Goal: Book appointment/travel/reservation

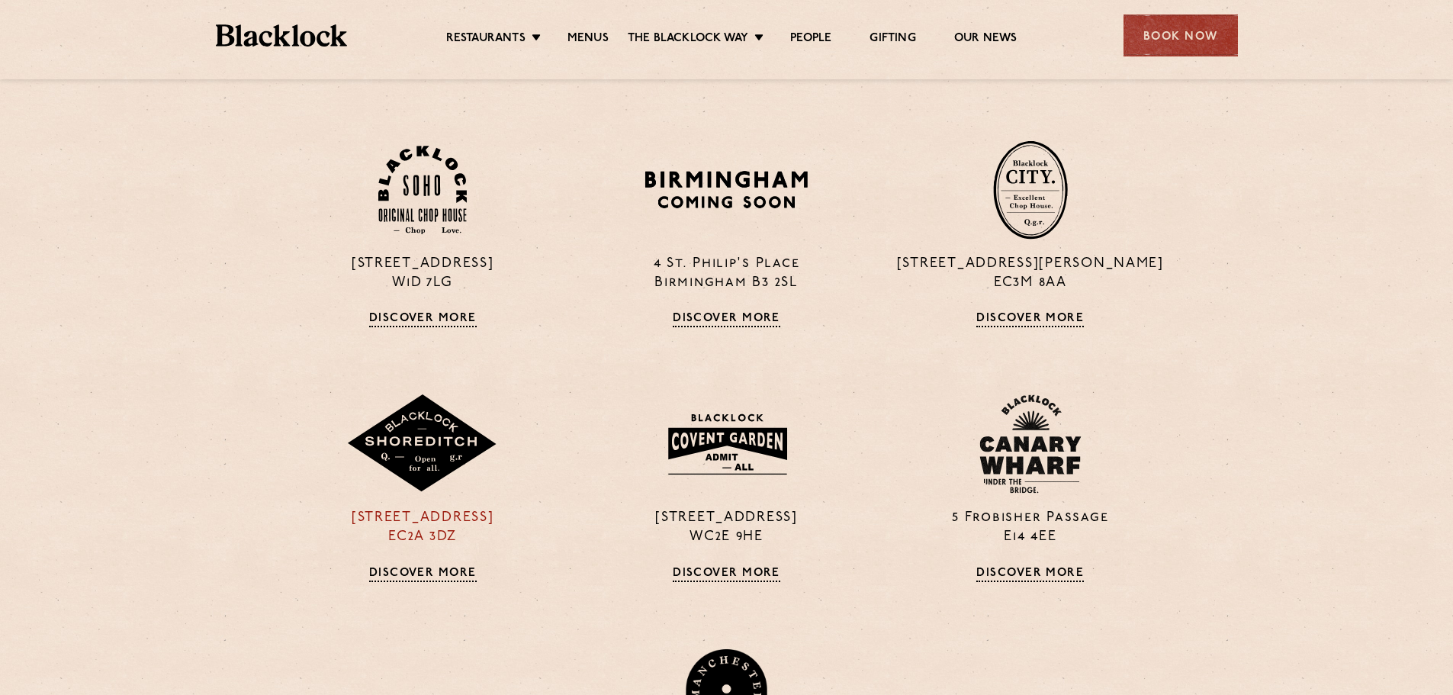
scroll to position [839, 0]
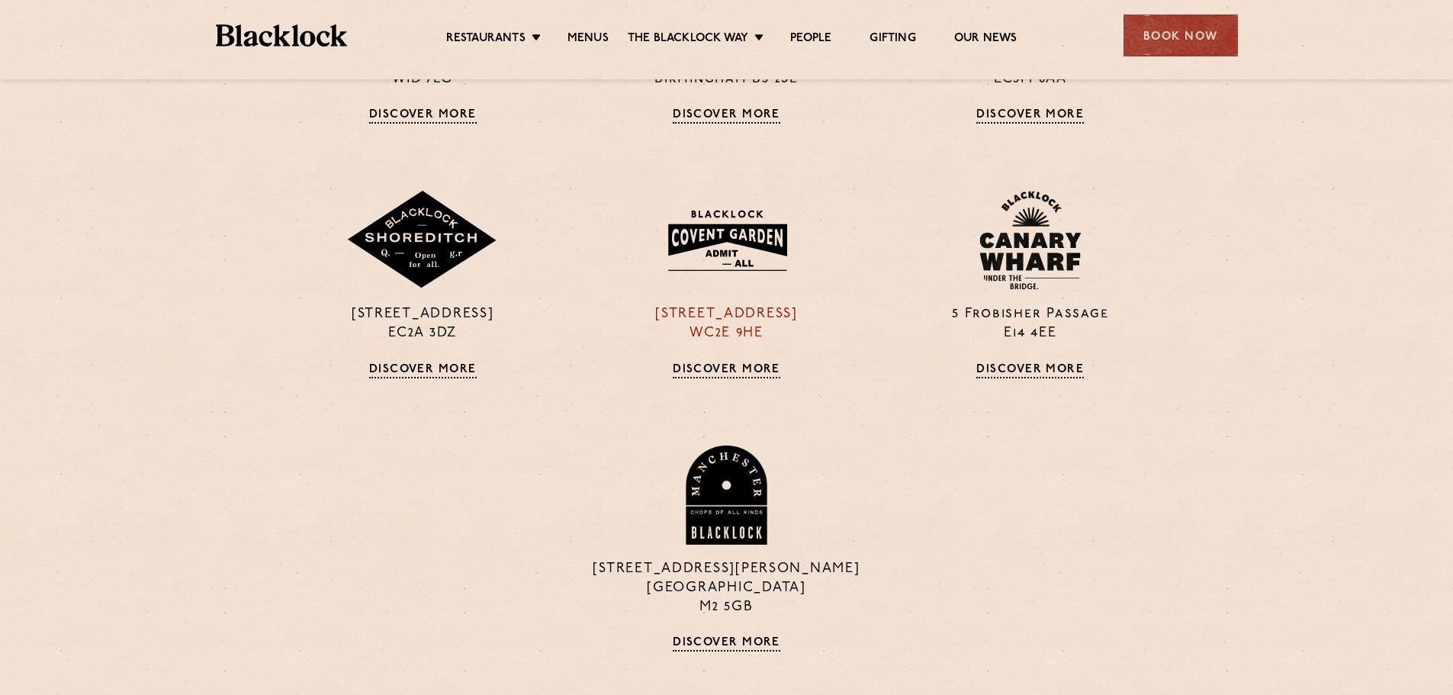
click at [728, 367] on link "Discover More" at bounding box center [727, 370] width 108 height 15
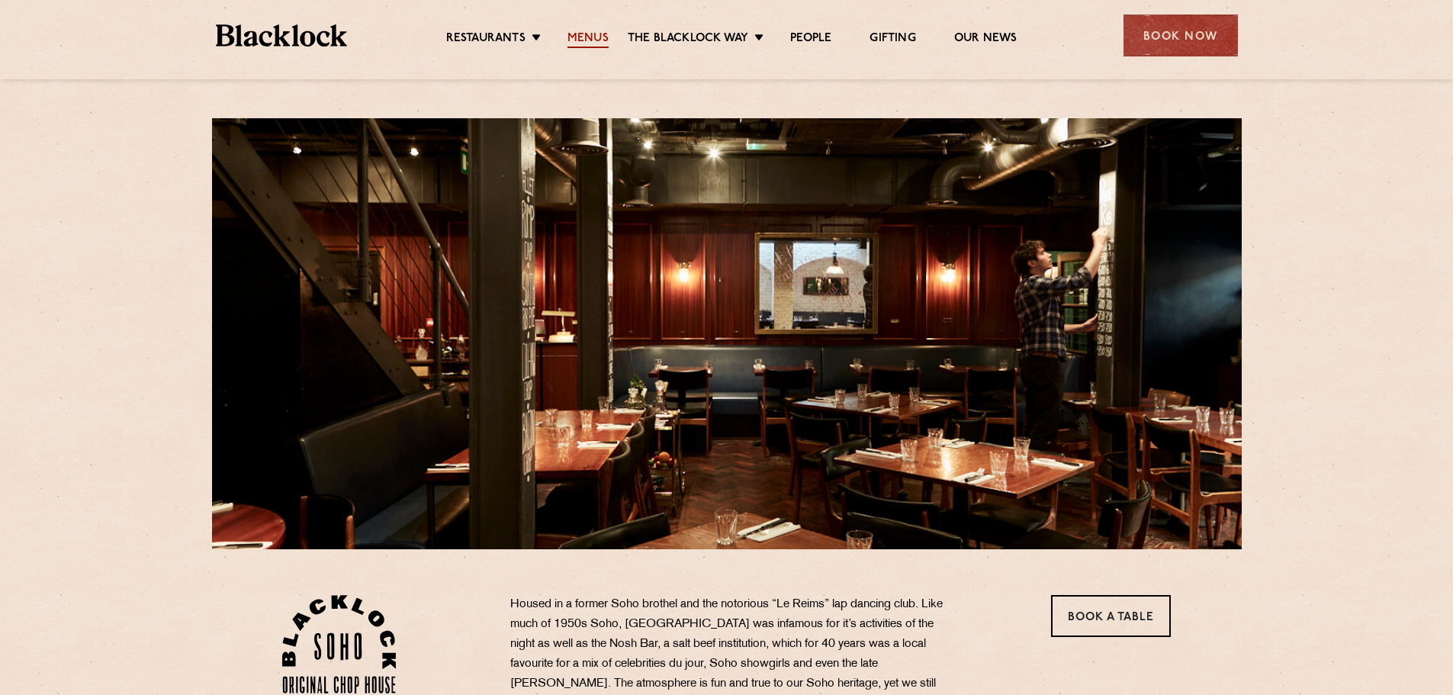
click at [604, 33] on link "Menus" at bounding box center [587, 39] width 41 height 17
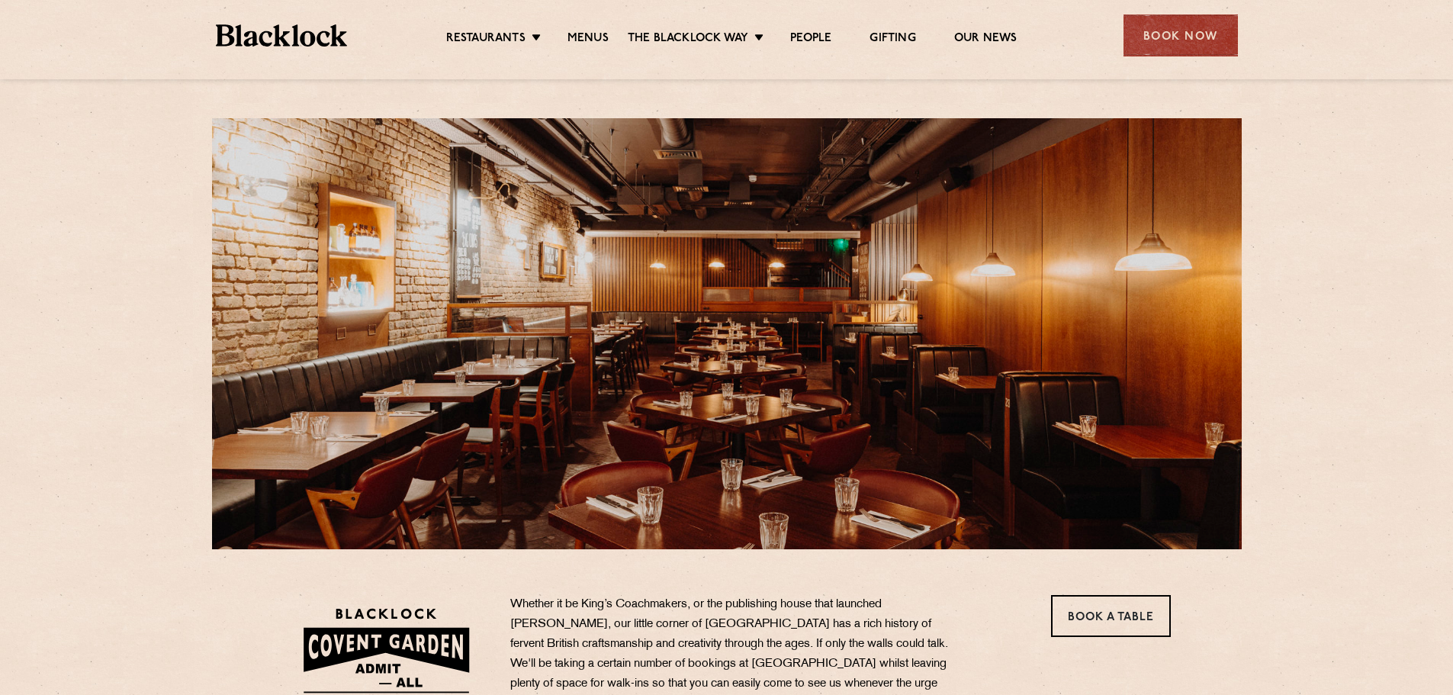
click at [602, 22] on div "Restaurants Soho City Shoreditch Covent Garden Canary Wharf Manchester Birmingh…" at bounding box center [727, 34] width 1068 height 68
click at [596, 40] on link "Menus" at bounding box center [587, 39] width 41 height 17
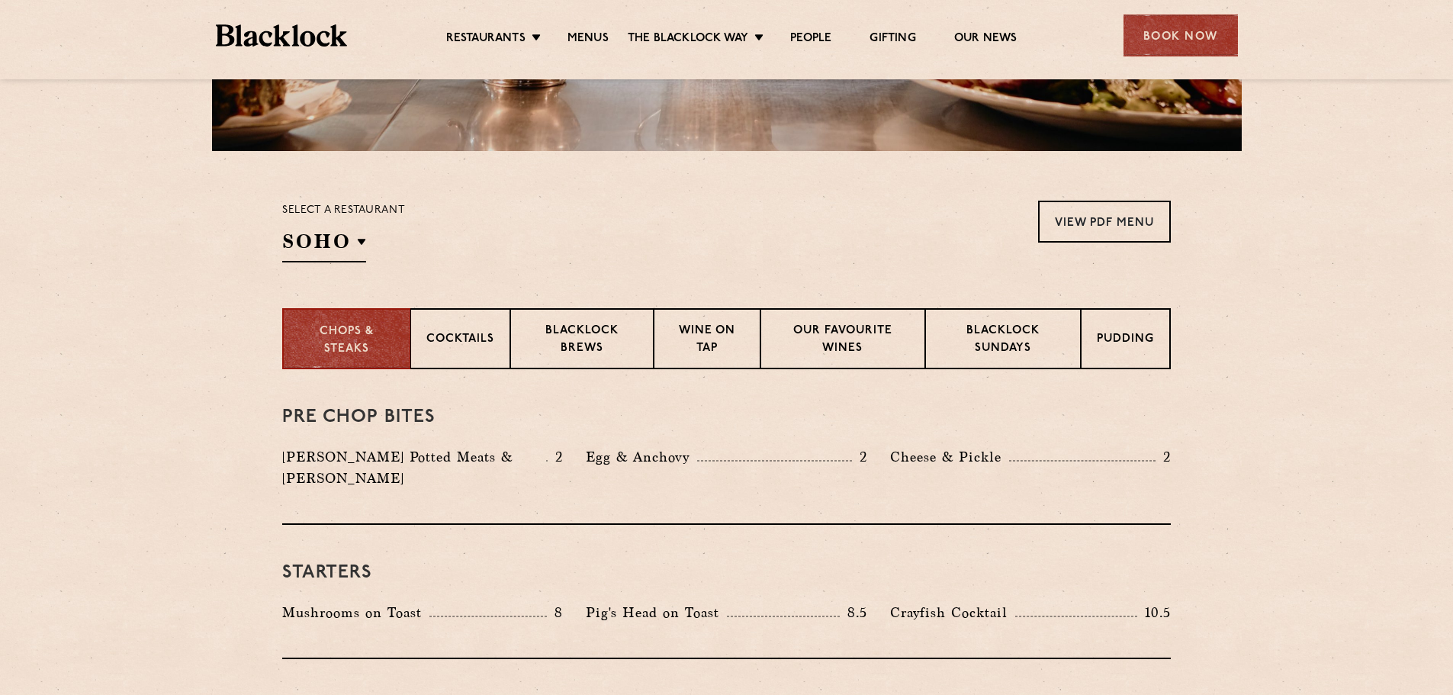
scroll to position [381, 0]
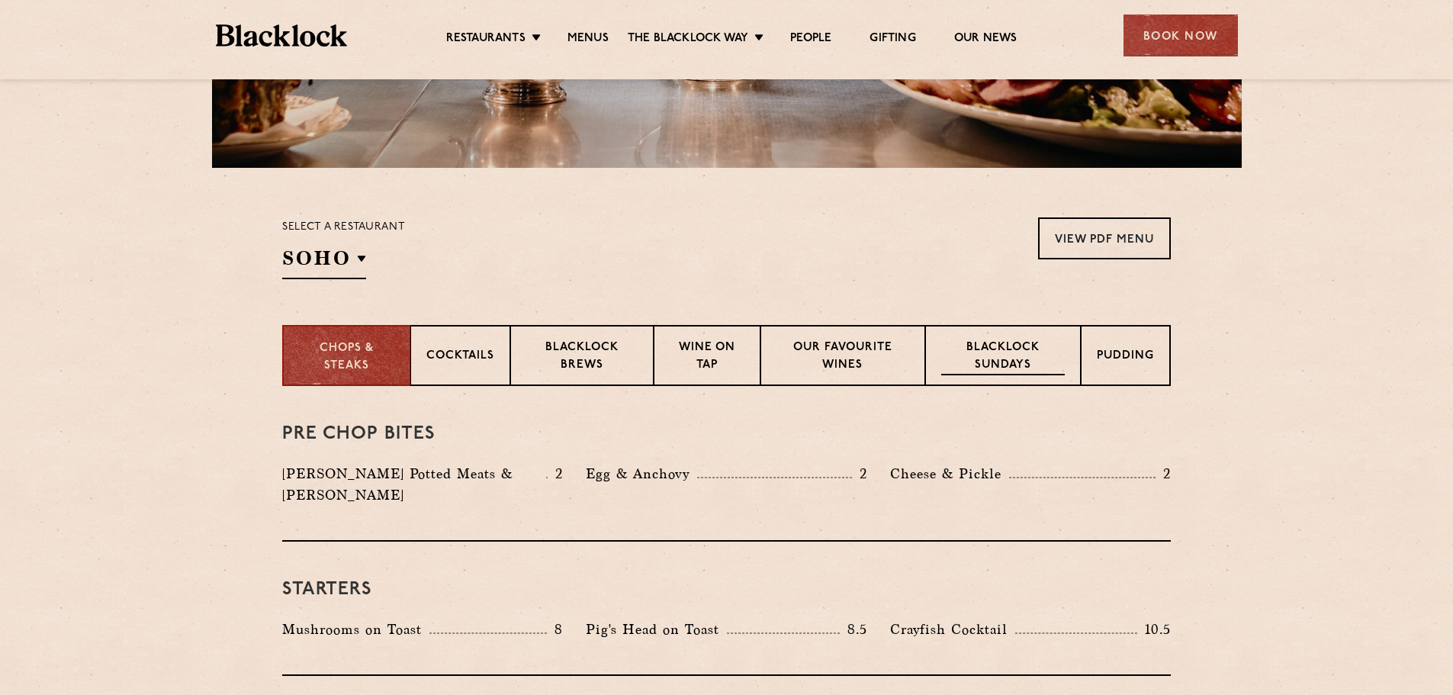
click at [975, 355] on p "Blacklock Sundays" at bounding box center [1003, 357] width 124 height 36
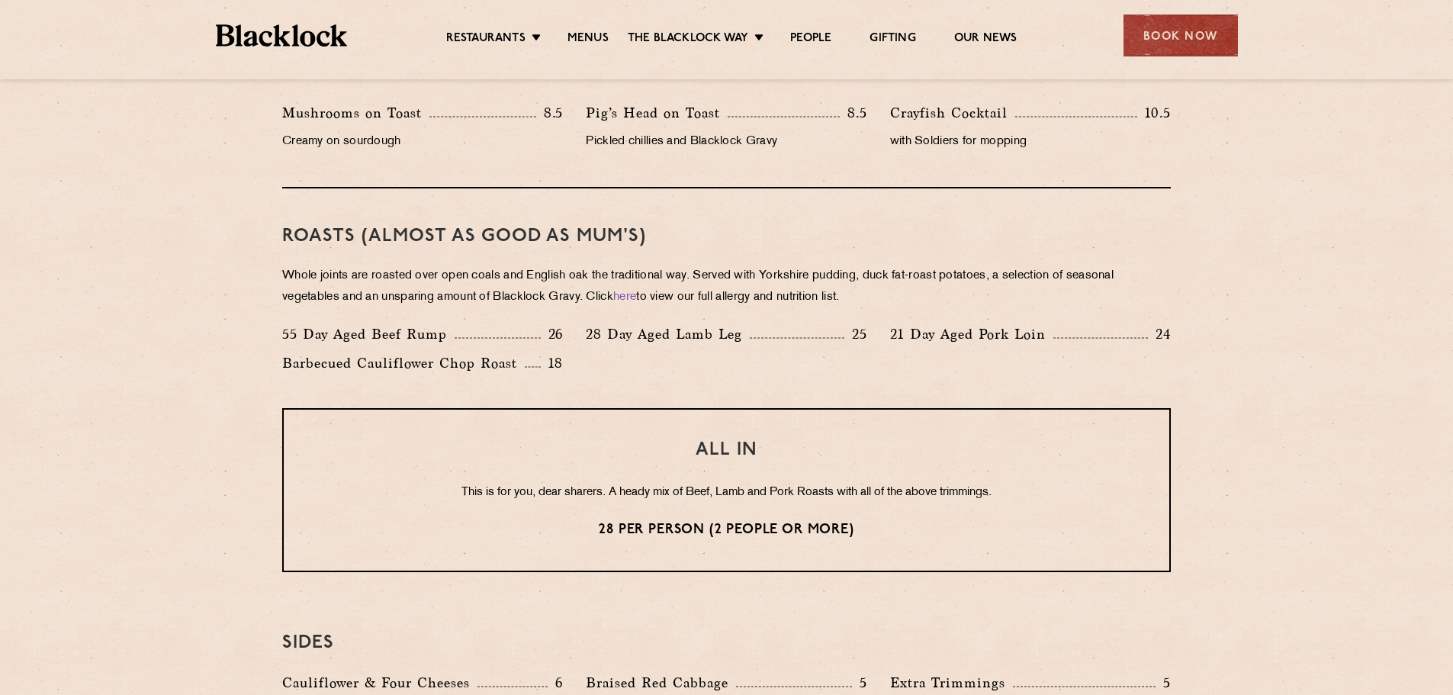
scroll to position [1068, 0]
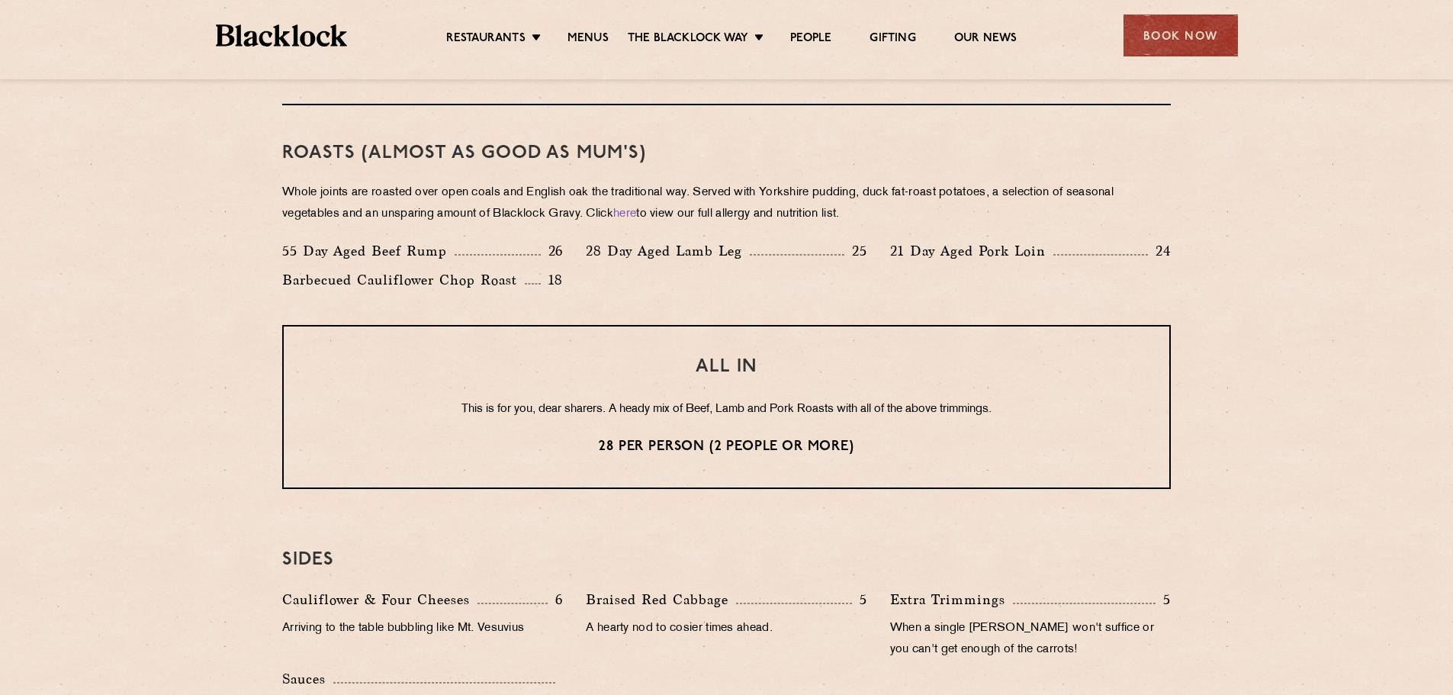
drag, startPoint x: 303, startPoint y: 193, endPoint x: 1071, endPoint y: 210, distance: 768.2
click at [1071, 210] on p "Whole joints are roasted over open coals and English oak the traditional way. S…" at bounding box center [726, 203] width 889 height 43
click at [635, 219] on link "here" at bounding box center [624, 213] width 23 height 11
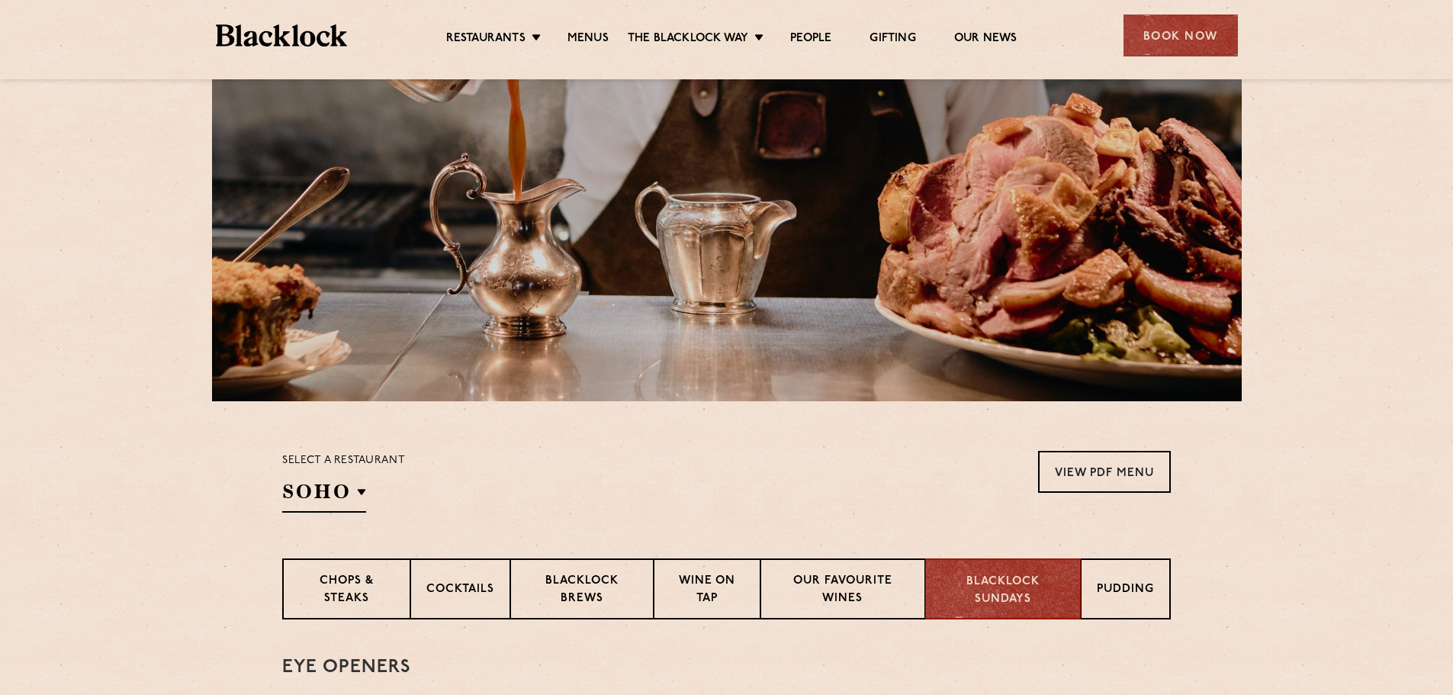
scroll to position [381, 0]
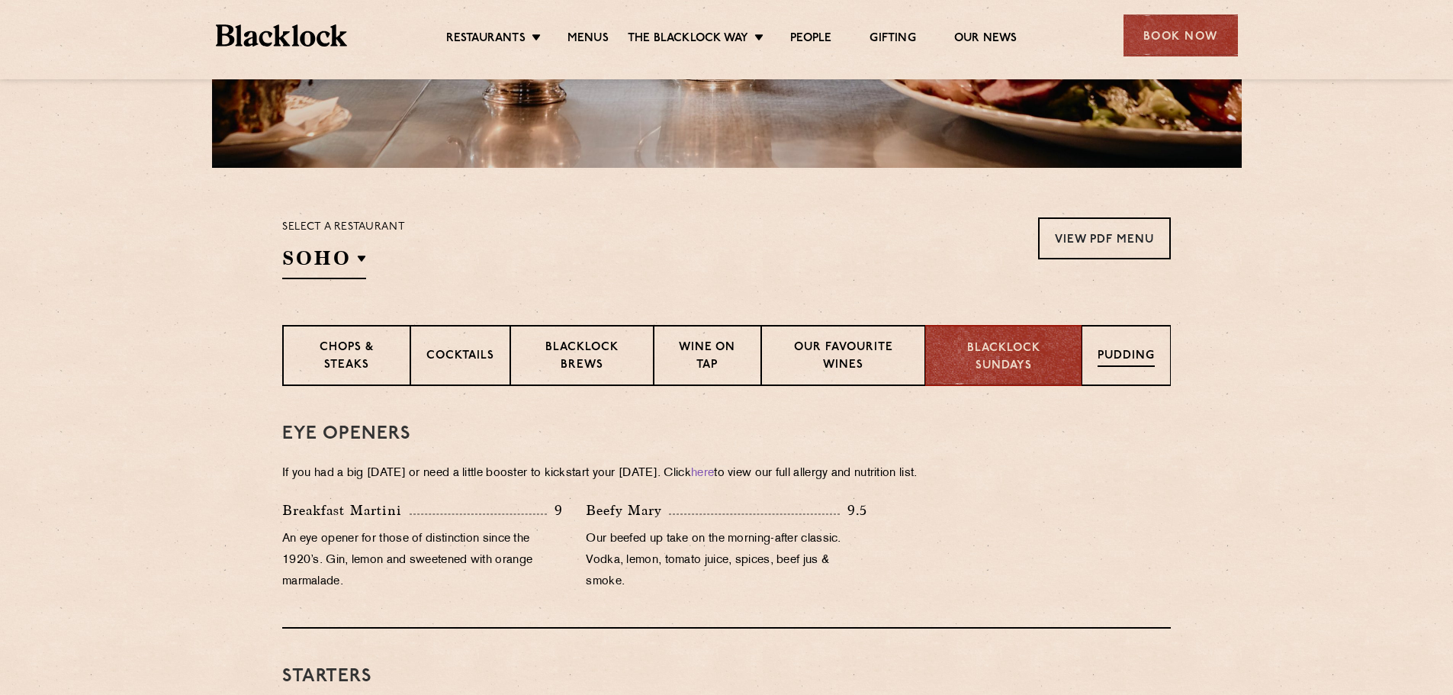
click at [1098, 352] on p "Pudding" at bounding box center [1126, 357] width 57 height 19
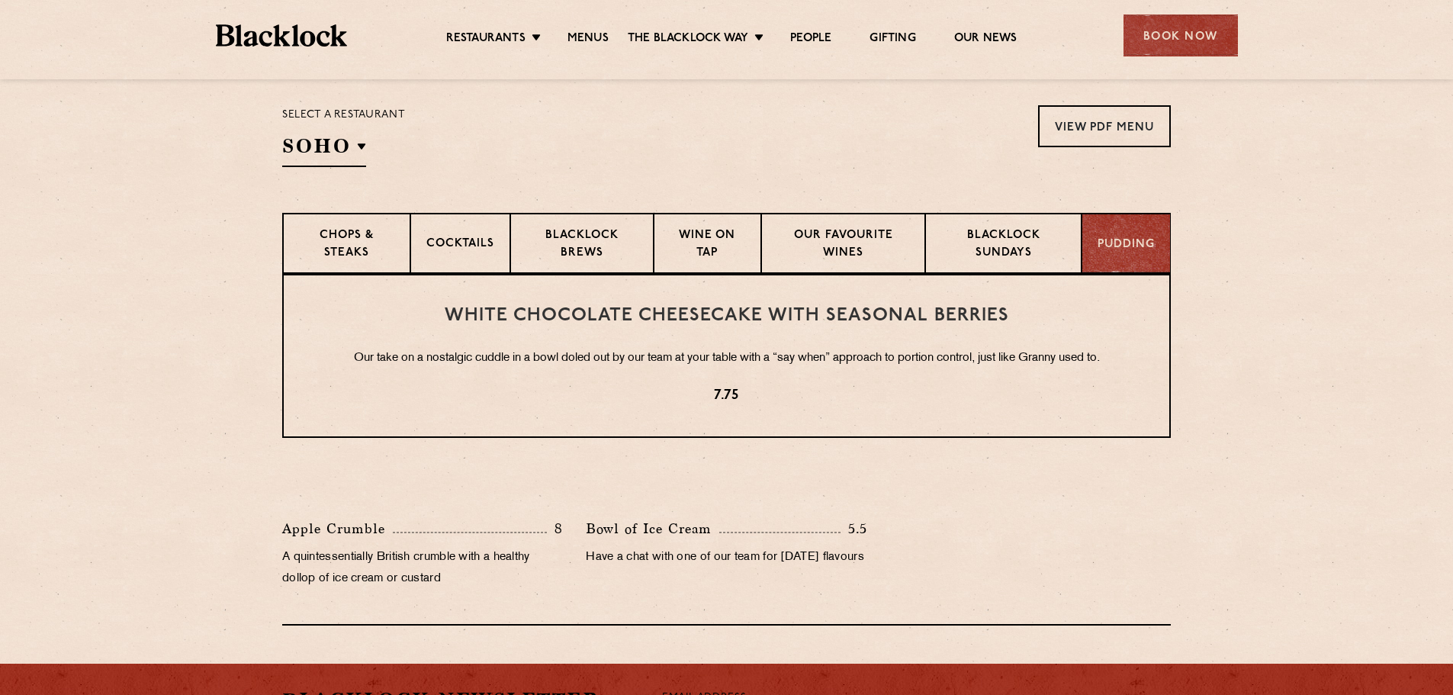
scroll to position [610, 0]
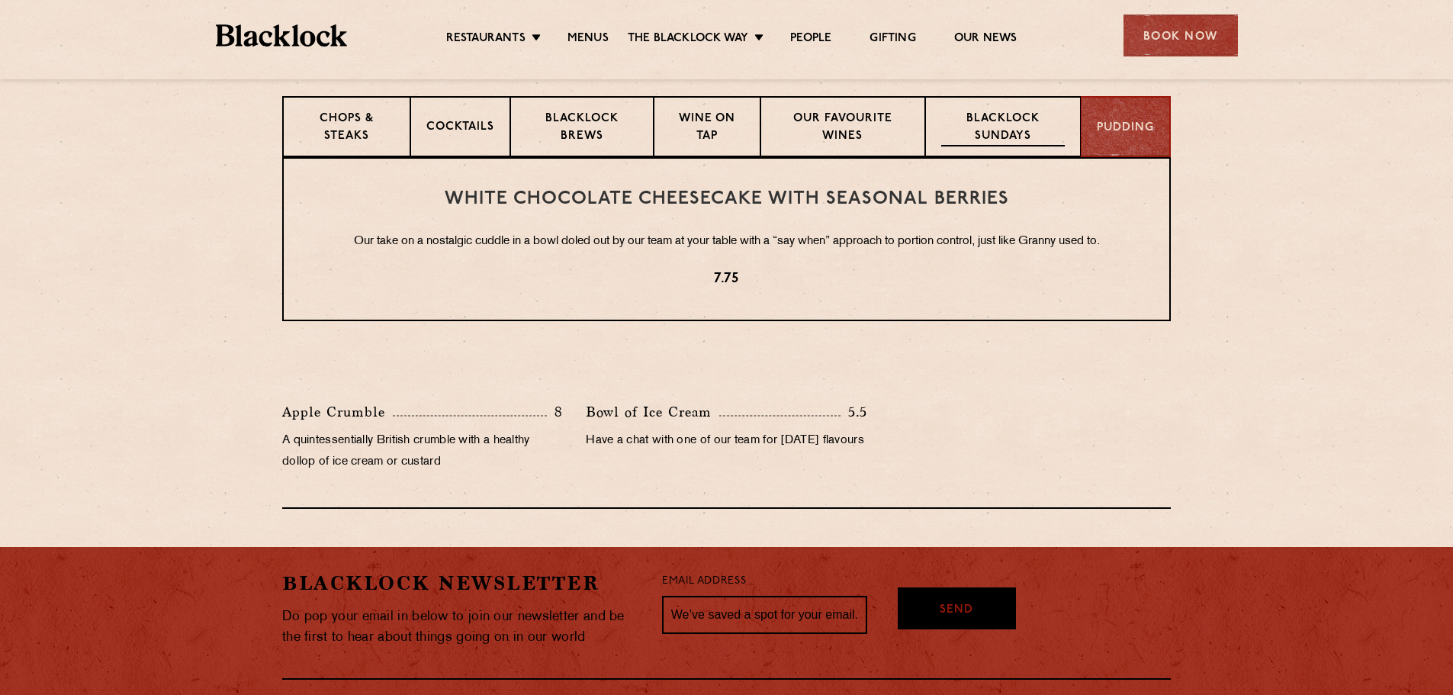
click at [1008, 148] on div "Blacklock Sundays" at bounding box center [1003, 126] width 156 height 61
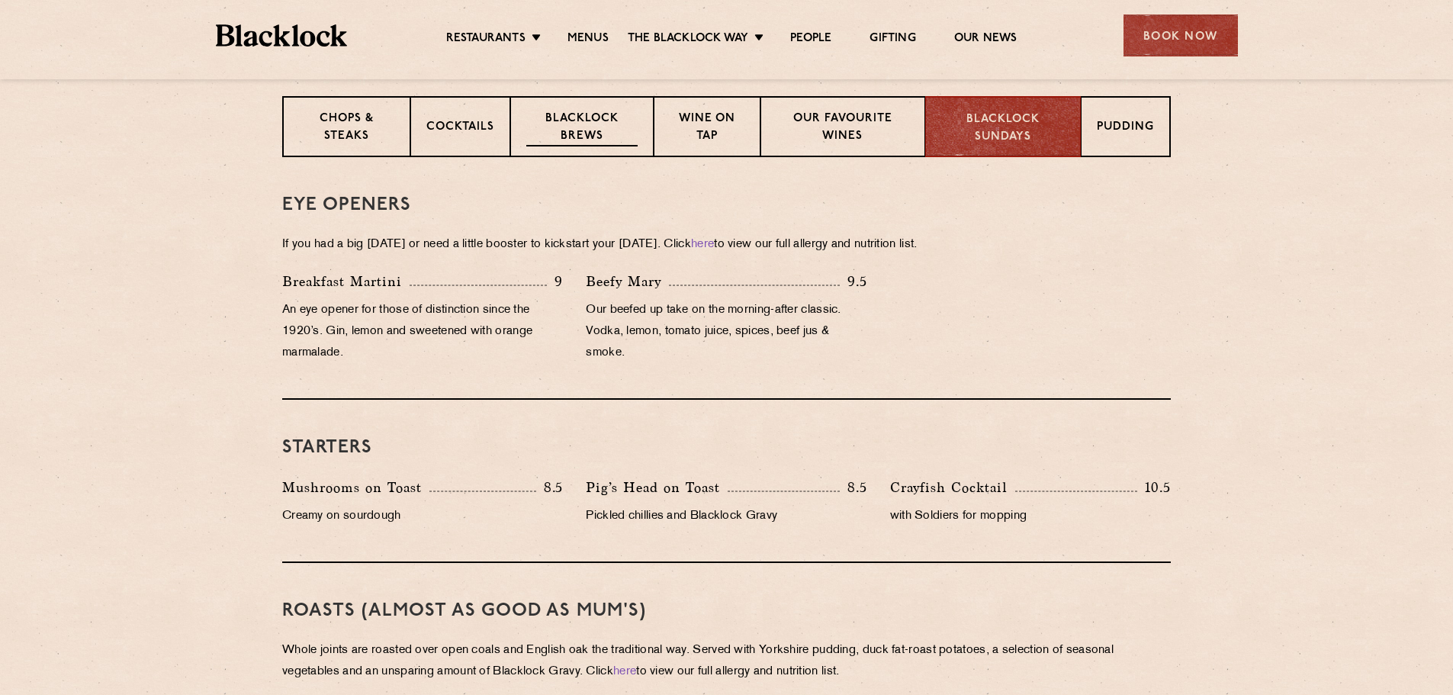
click at [609, 129] on p "Blacklock Brews" at bounding box center [581, 129] width 111 height 36
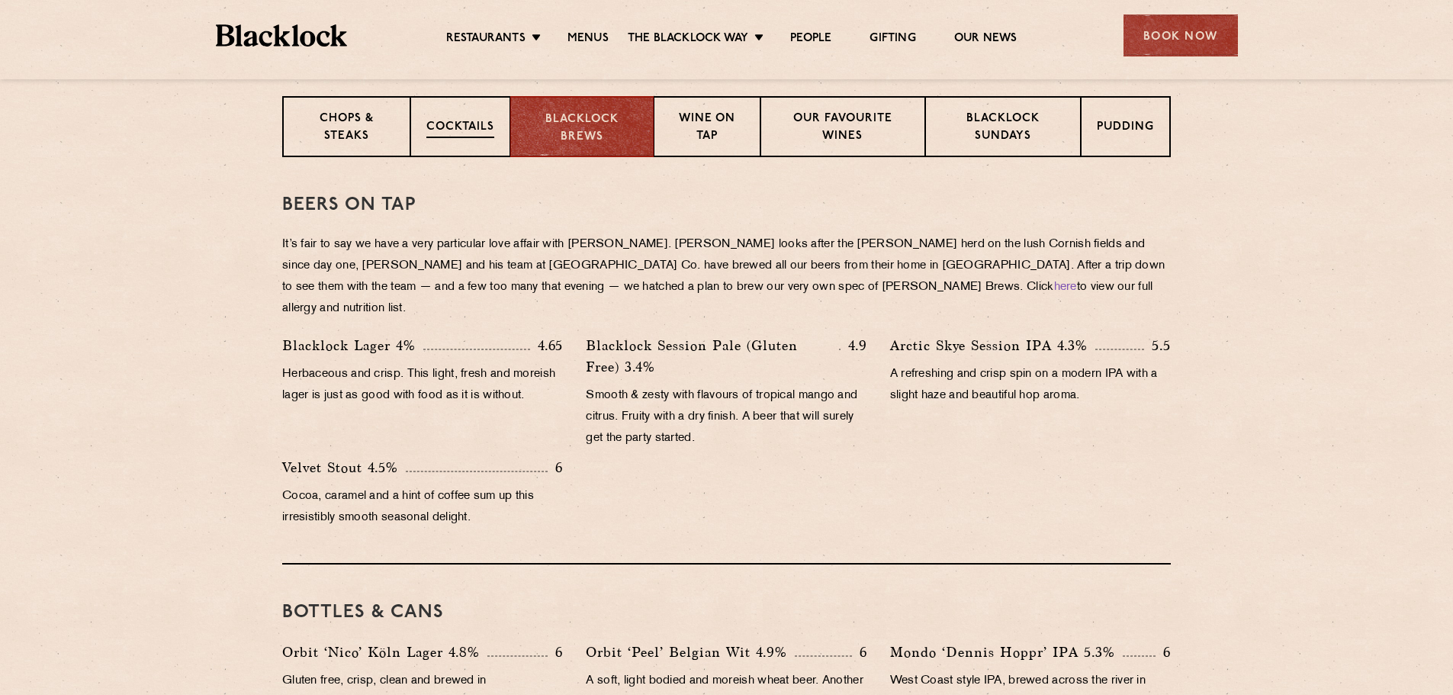
click at [492, 129] on p "Cocktails" at bounding box center [460, 128] width 68 height 19
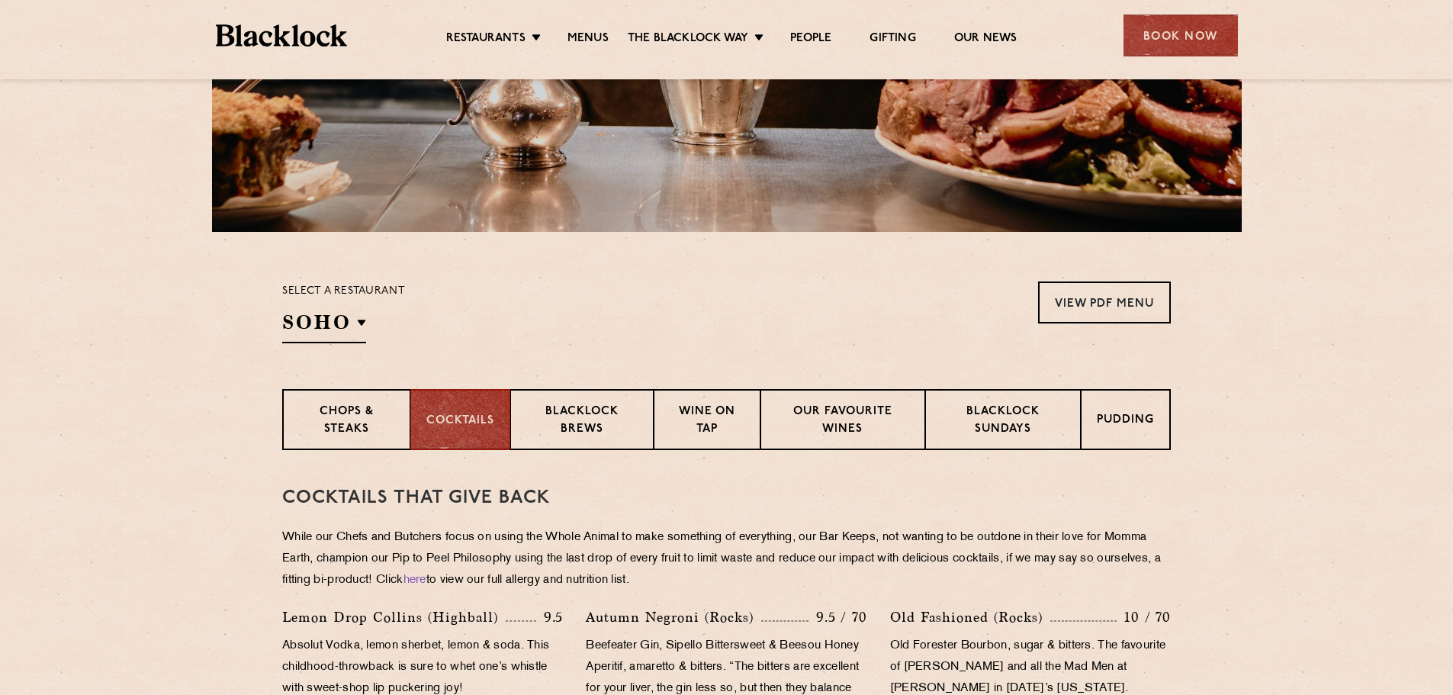
scroll to position [305, 0]
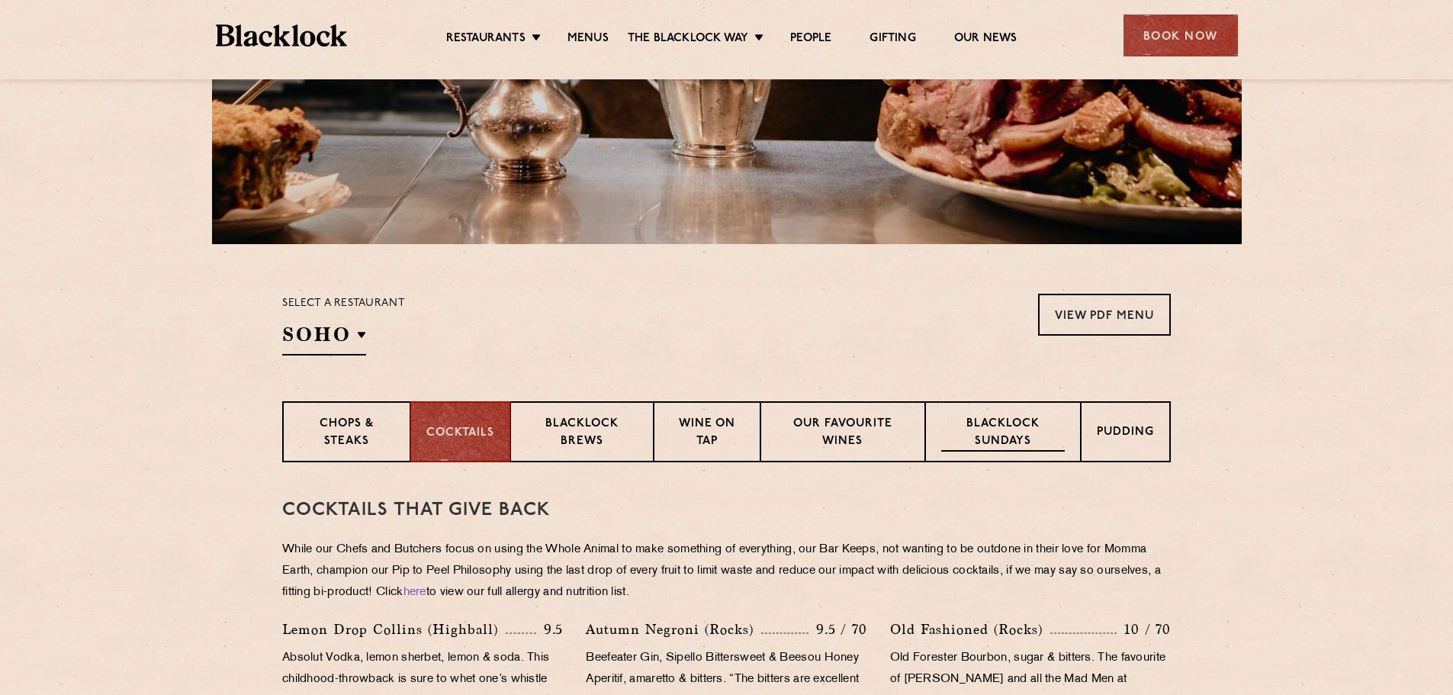
click at [994, 436] on p "Blacklock Sundays" at bounding box center [1003, 434] width 124 height 36
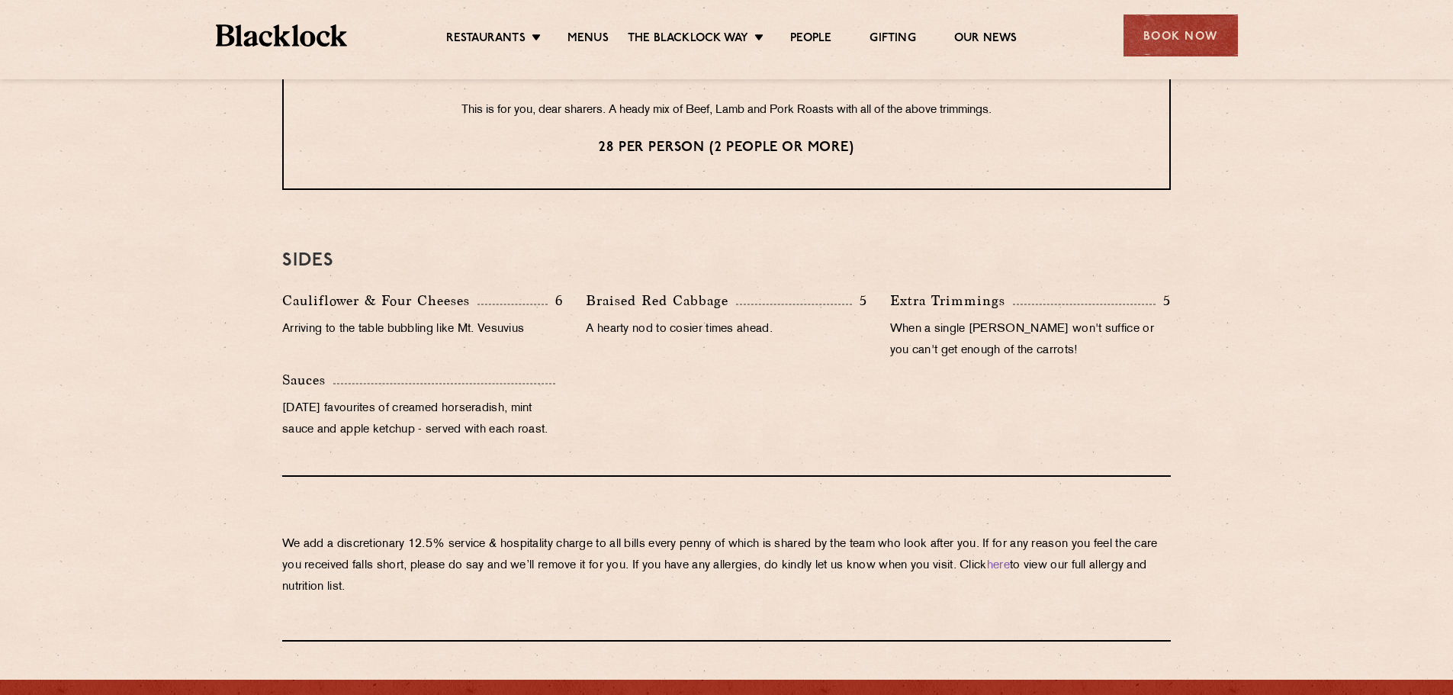
scroll to position [1373, 0]
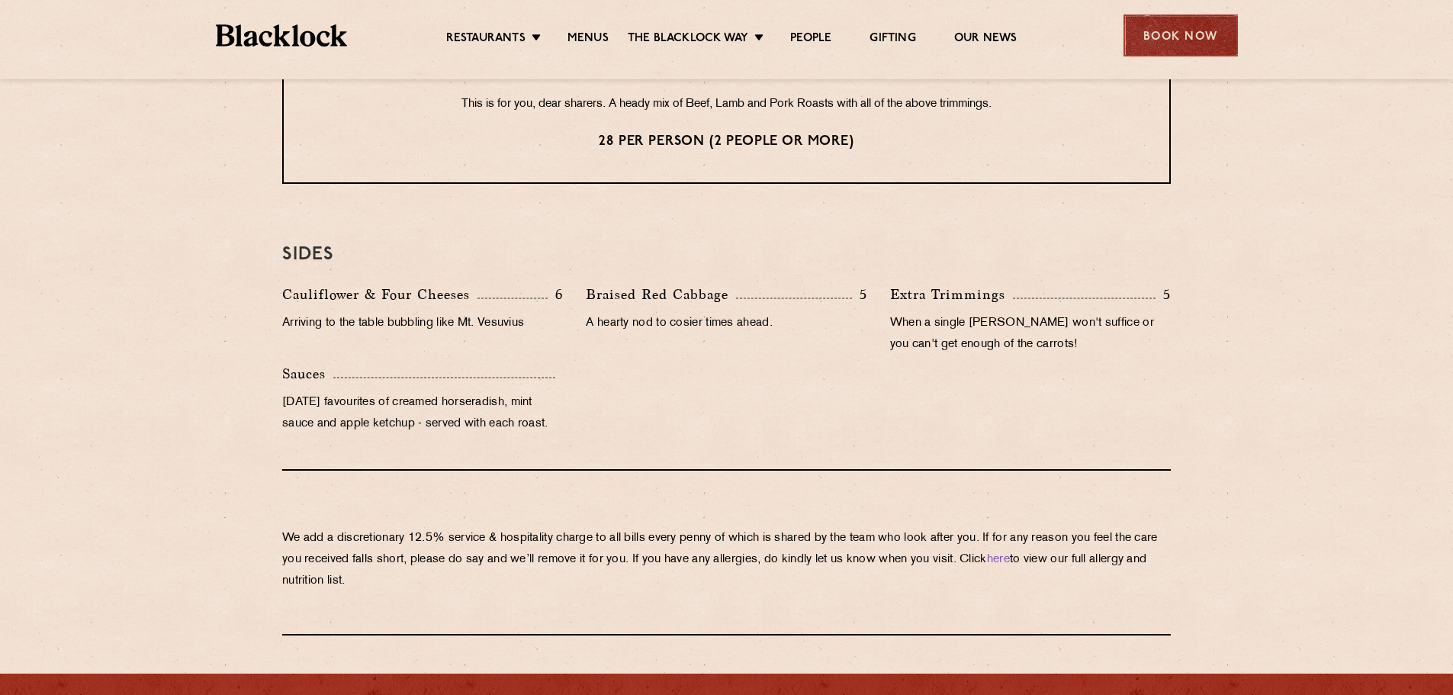
click at [1190, 29] on div "Book Now" at bounding box center [1180, 35] width 114 height 42
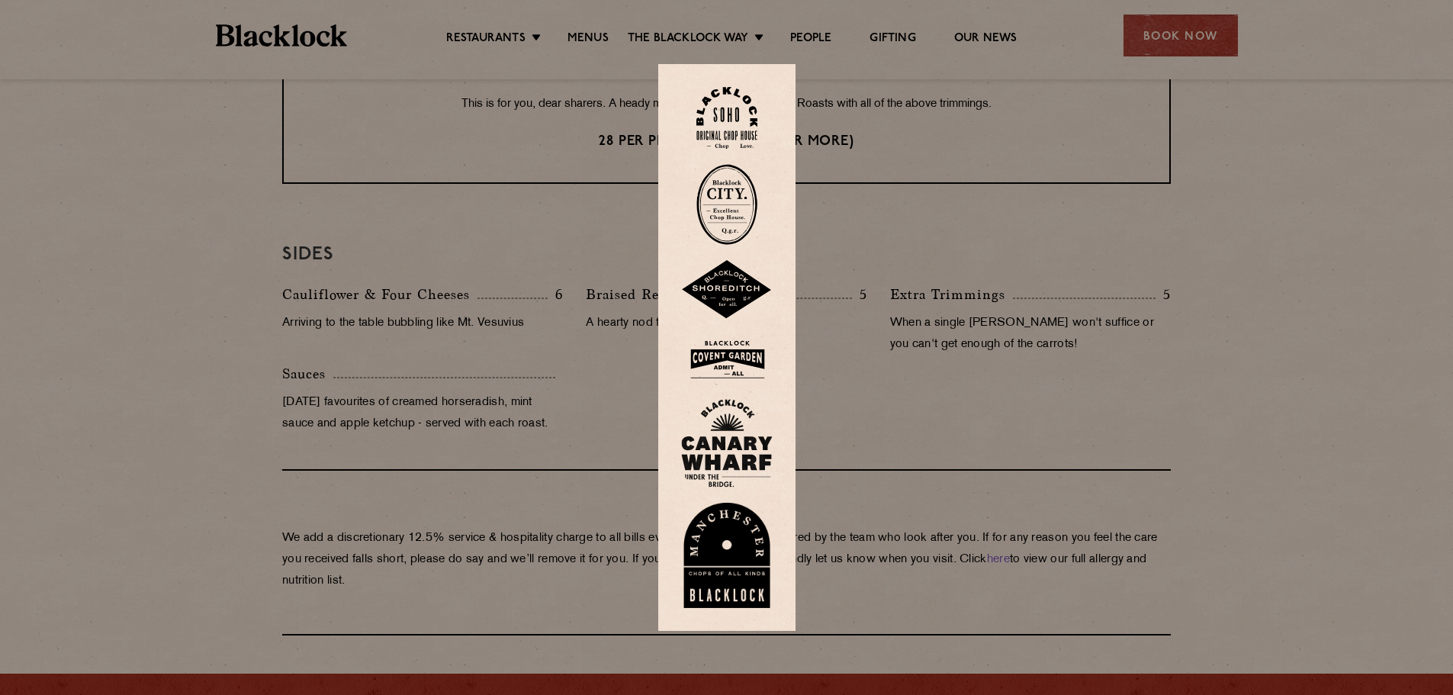
click at [718, 125] on img at bounding box center [726, 118] width 61 height 62
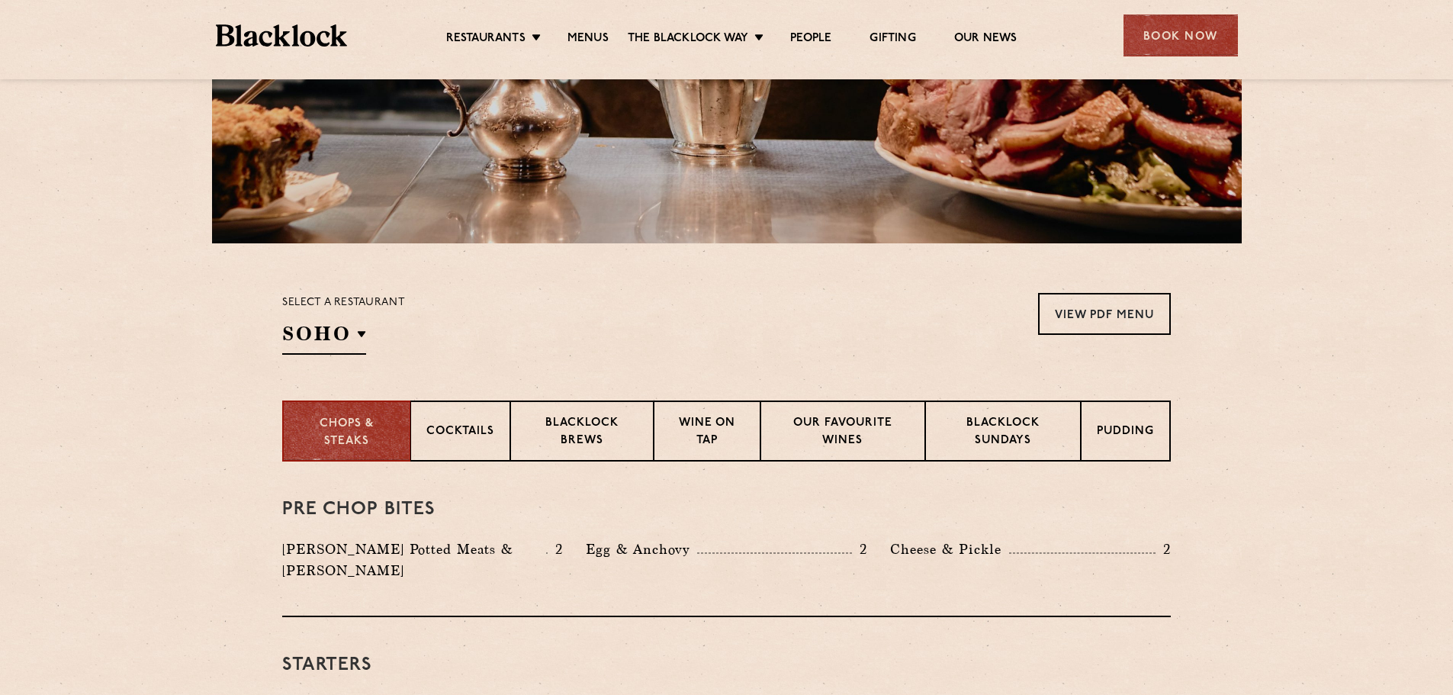
scroll to position [305, 0]
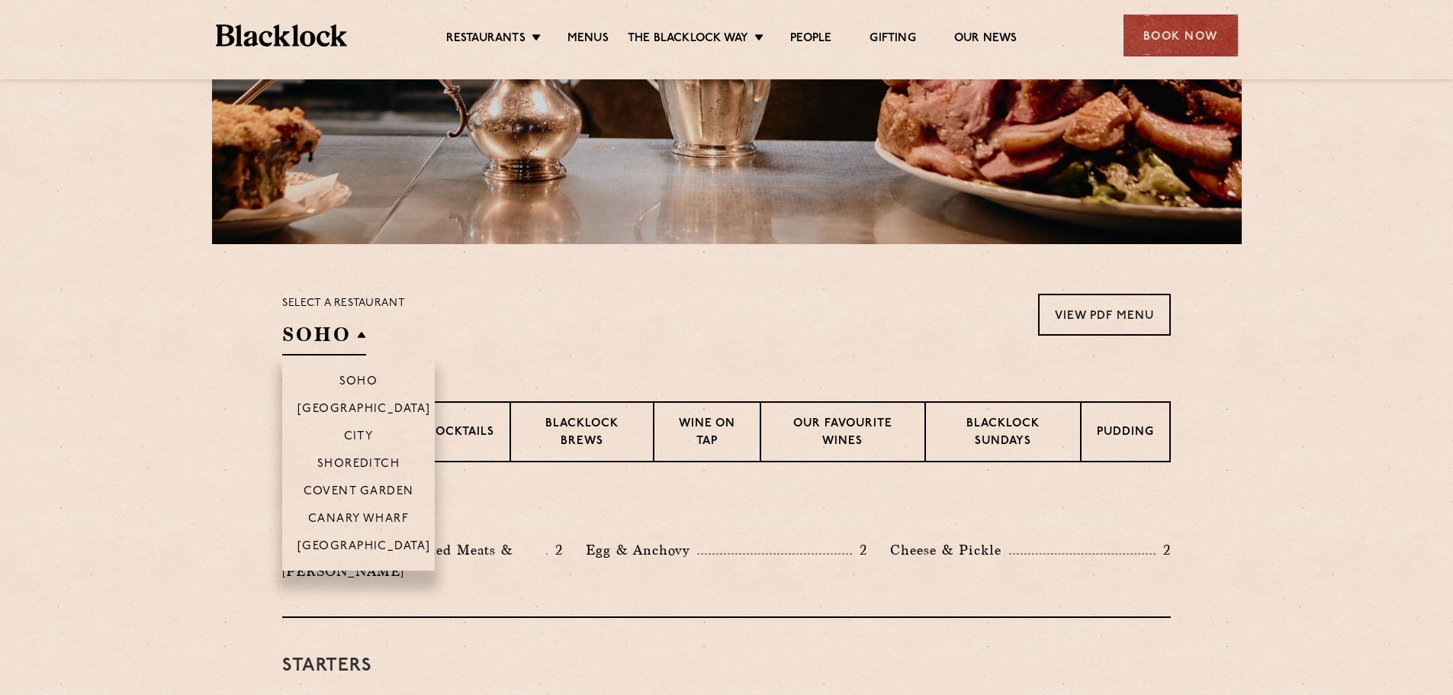
click at [328, 349] on h2 "SOHO" at bounding box center [324, 338] width 84 height 34
click at [388, 484] on li "Covent Garden" at bounding box center [358, 490] width 153 height 27
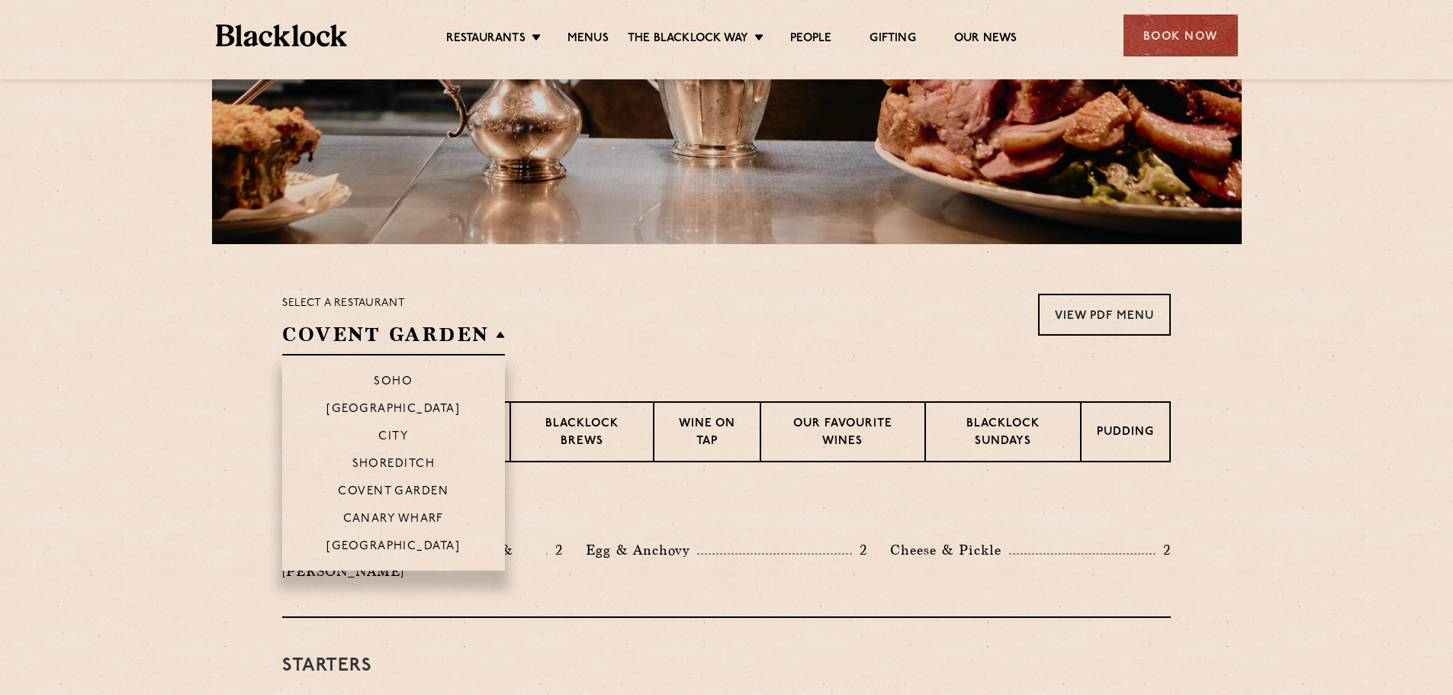
click at [412, 482] on li "Covent Garden" at bounding box center [393, 490] width 223 height 27
click at [407, 493] on p "Covent Garden" at bounding box center [393, 492] width 111 height 15
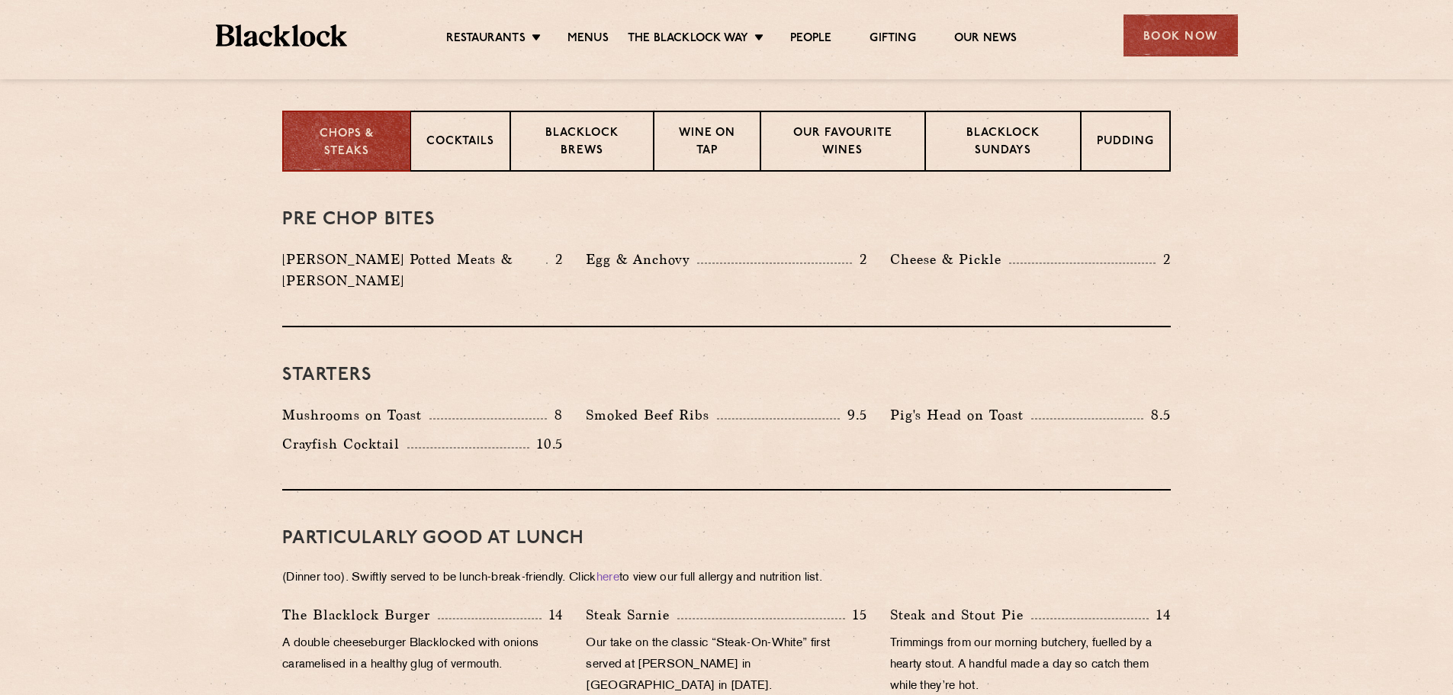
scroll to position [381, 0]
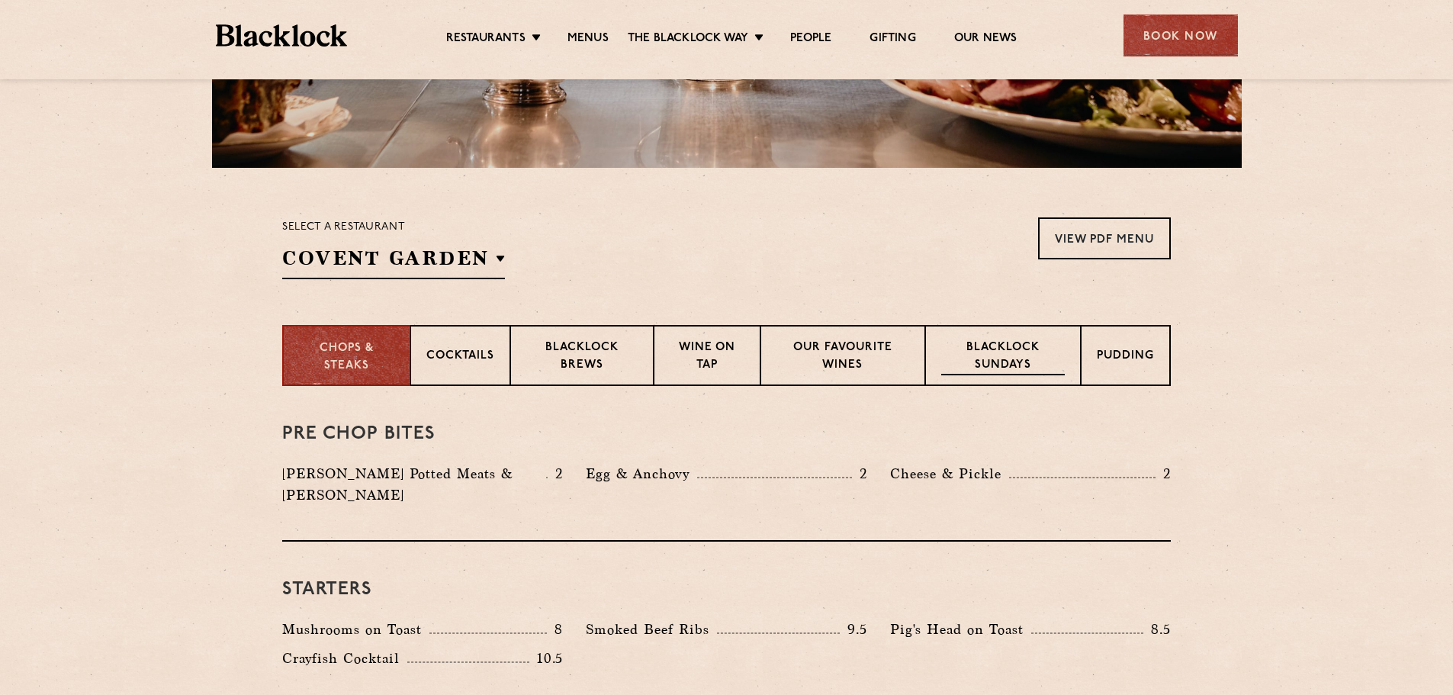
click at [1008, 362] on p "Blacklock Sundays" at bounding box center [1003, 357] width 124 height 36
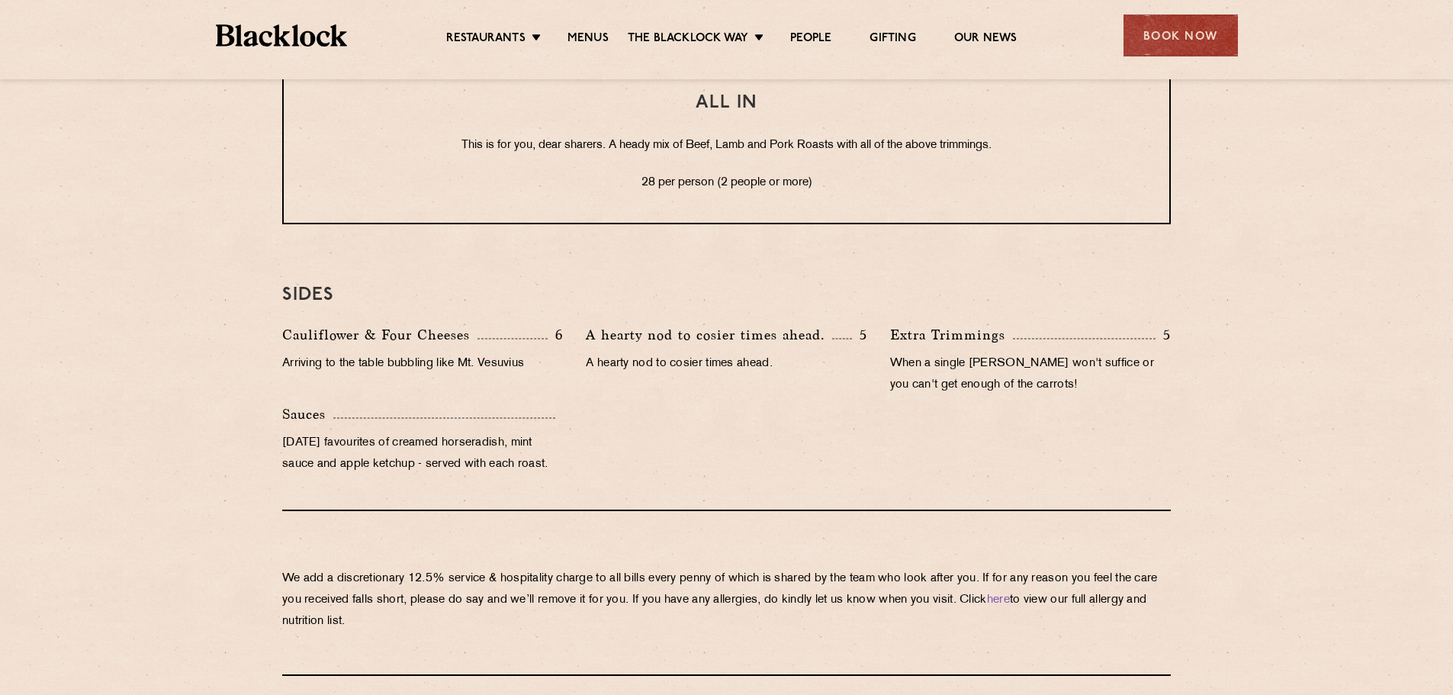
scroll to position [1602, 0]
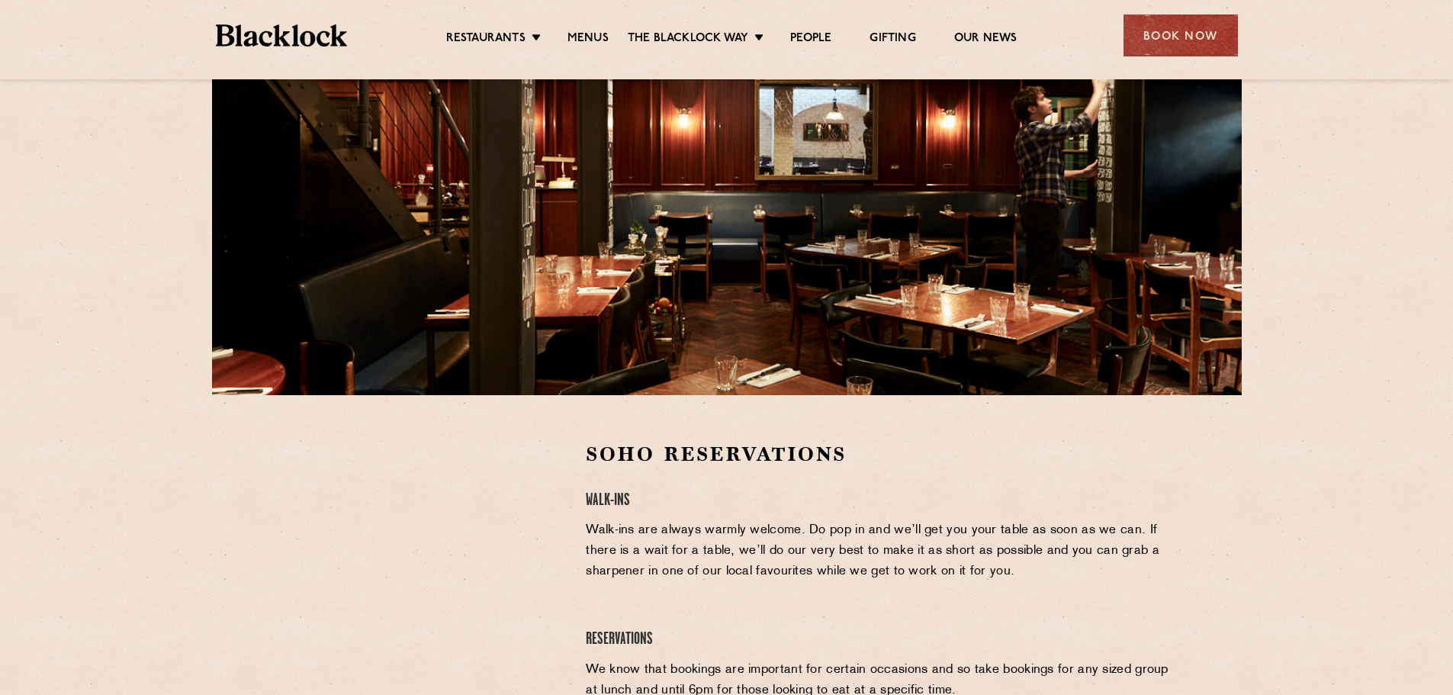
scroll to position [305, 0]
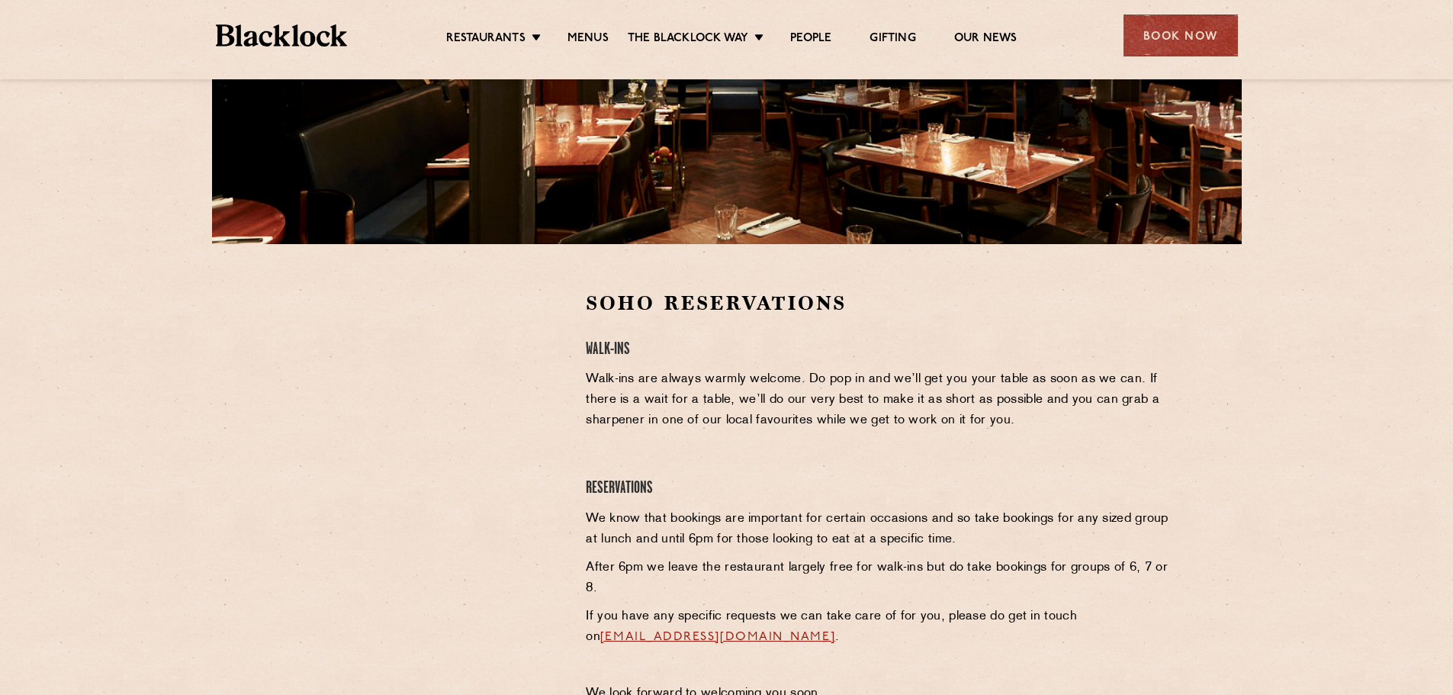
click at [1064, 458] on div "Soho Reservations Walk-Ins Walk-ins are always warmly welcome. Do pop in and we…" at bounding box center [878, 501] width 608 height 422
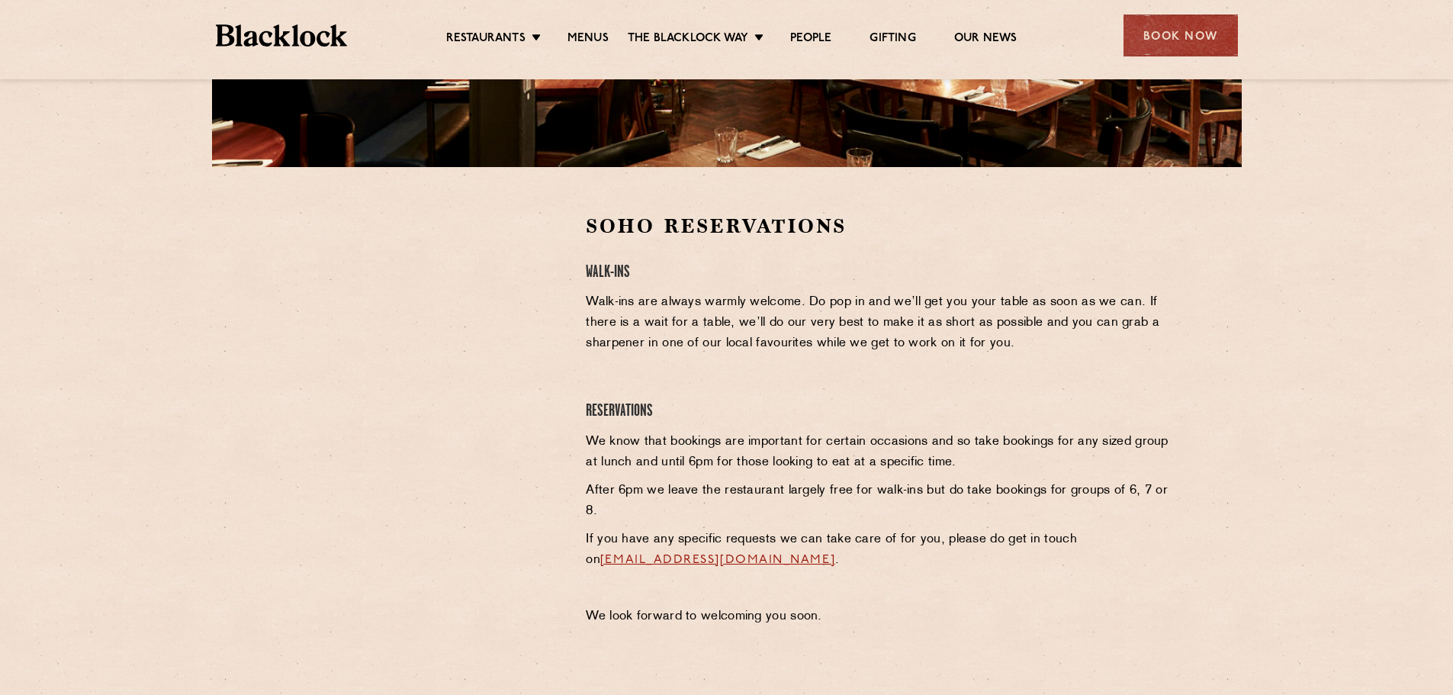
scroll to position [381, 0]
